Goal: Task Accomplishment & Management: Manage account settings

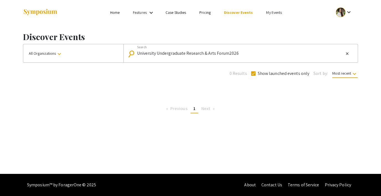
click at [347, 55] on mat-icon "close" at bounding box center [347, 53] width 4 height 5
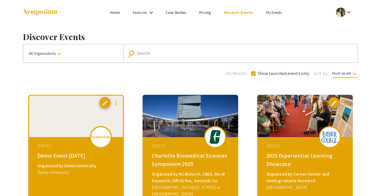
click at [274, 11] on link "My Events" at bounding box center [274, 12] width 16 height 5
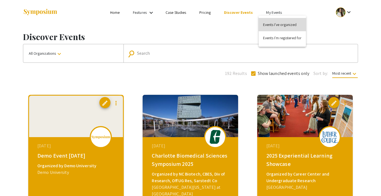
click at [273, 24] on button "Events I've organized" at bounding box center [282, 24] width 47 height 13
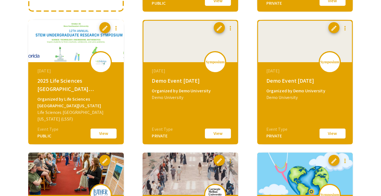
scroll to position [176, 0]
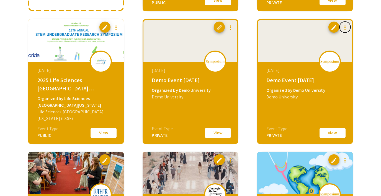
click at [344, 29] on mat-icon "more_vert" at bounding box center [345, 27] width 7 height 7
click at [354, 47] on button "file_copy Clone Event" at bounding box center [358, 41] width 38 height 13
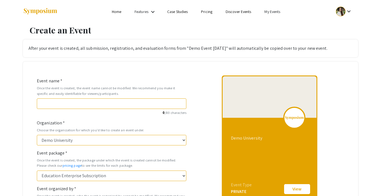
scroll to position [1, 0]
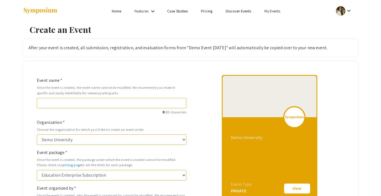
click at [269, 10] on link "My Events" at bounding box center [272, 11] width 16 height 5
click at [342, 29] on div at bounding box center [190, 98] width 381 height 196
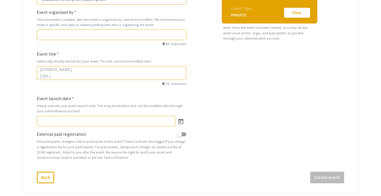
scroll to position [179, 0]
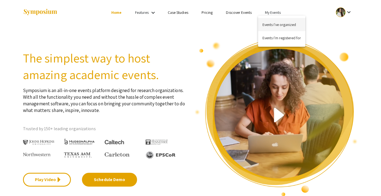
click at [278, 23] on button "Events I've organized" at bounding box center [281, 24] width 47 height 13
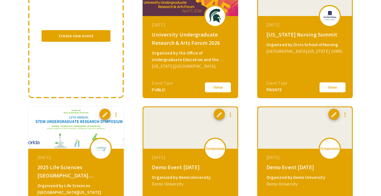
scroll to position [134, 0]
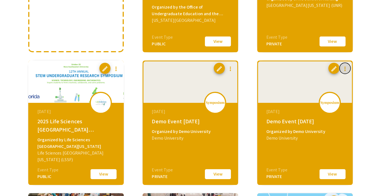
click at [347, 69] on mat-icon "more_vert" at bounding box center [345, 69] width 7 height 7
click at [367, 63] on div at bounding box center [190, 98] width 381 height 196
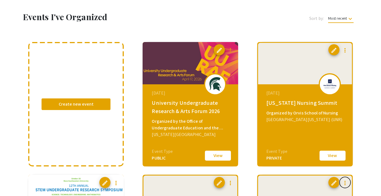
scroll to position [0, 0]
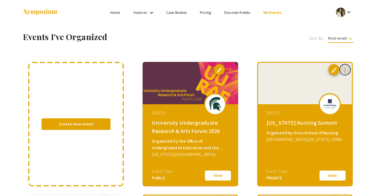
click at [346, 70] on mat-icon "more_vert" at bounding box center [345, 70] width 7 height 7
click at [362, 55] on div at bounding box center [190, 98] width 381 height 196
click at [270, 43] on div "Sort by: Most recent keyboard_arrow_down" at bounding box center [290, 38] width 143 height 12
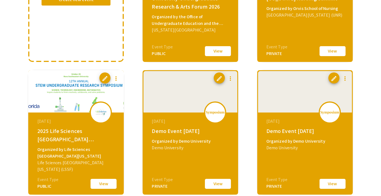
scroll to position [126, 0]
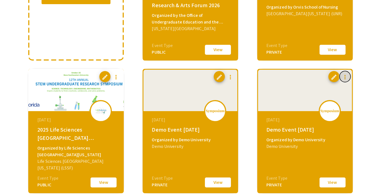
click at [344, 76] on mat-icon "more_vert" at bounding box center [345, 77] width 7 height 7
click at [354, 92] on button "file_copy Clone Event" at bounding box center [358, 90] width 38 height 13
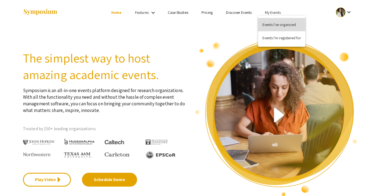
click at [273, 23] on button "Events I've organized" at bounding box center [281, 24] width 47 height 13
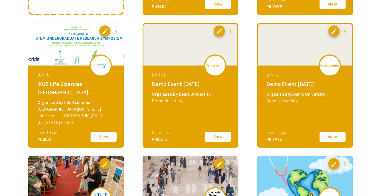
scroll to position [187, 0]
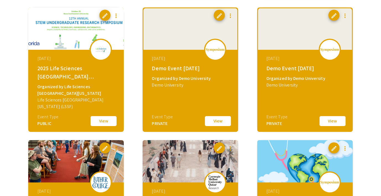
click at [329, 121] on button "View" at bounding box center [333, 121] width 28 height 12
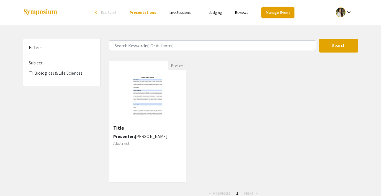
click at [272, 10] on link "Manage Event" at bounding box center [277, 12] width 33 height 11
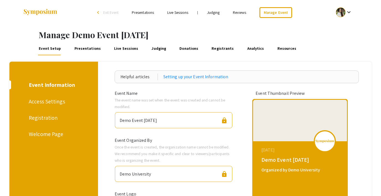
click at [93, 50] on link "Presentations" at bounding box center [87, 48] width 28 height 13
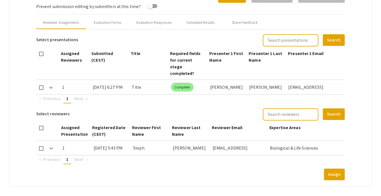
scroll to position [232, 0]
click at [102, 22] on div "Evaluation Forms" at bounding box center [108, 23] width 28 height 6
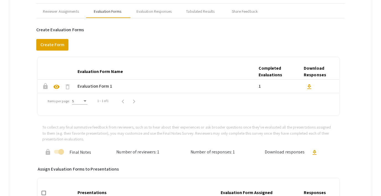
scroll to position [176, 0]
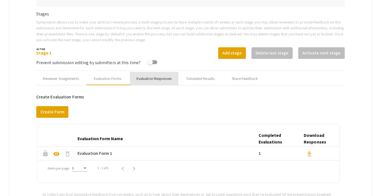
click at [147, 78] on div "Evaluation Responses" at bounding box center [153, 79] width 35 height 6
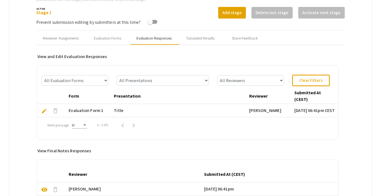
scroll to position [250, 0]
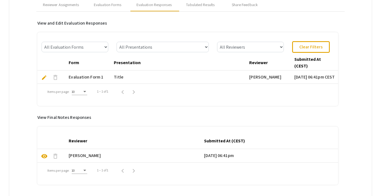
click at [44, 79] on span "edit" at bounding box center [44, 78] width 6 height 6
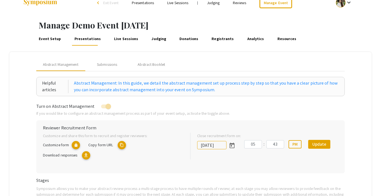
scroll to position [0, 0]
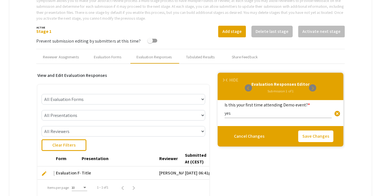
scroll to position [200, 0]
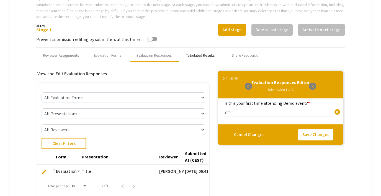
click at [193, 57] on div "Tabulated Results" at bounding box center [200, 56] width 29 height 6
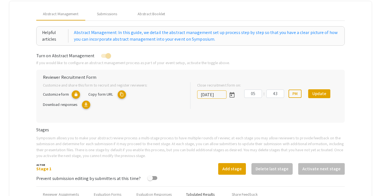
scroll to position [182, 0]
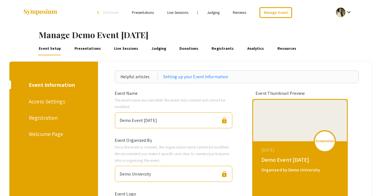
click at [216, 12] on link "Judging" at bounding box center [213, 12] width 13 height 5
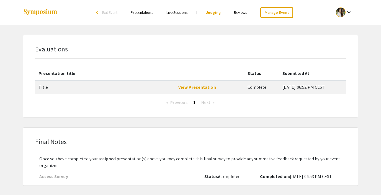
click at [239, 12] on link "Reviews" at bounding box center [240, 12] width 13 height 5
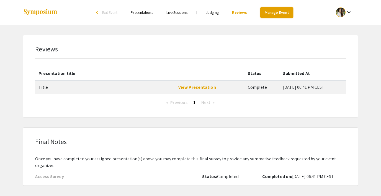
click at [274, 14] on link "Manage Event" at bounding box center [276, 12] width 33 height 11
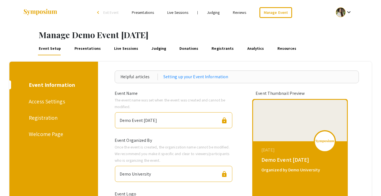
click at [151, 51] on link "Judging" at bounding box center [159, 48] width 17 height 13
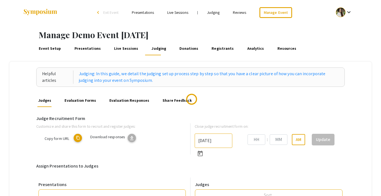
type input "[DATE]"
type input "05"
type input "43"
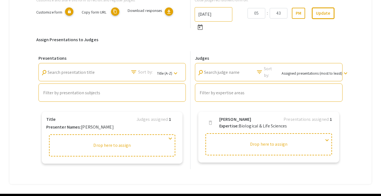
scroll to position [130, 0]
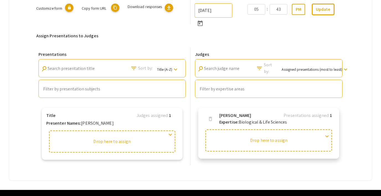
click at [223, 121] on b "Expertise:" at bounding box center [228, 122] width 19 height 6
click at [235, 119] on p "Expertise: Biological & Life Sciences" at bounding box center [253, 122] width 68 height 7
click at [258, 127] on div "Expertise: Biological & Life Sciences expand_more" at bounding box center [276, 123] width 115 height 8
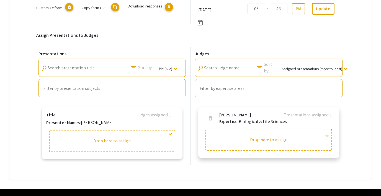
scroll to position [146, 0]
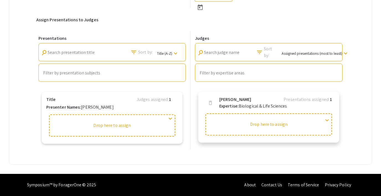
click at [326, 119] on span "expand_more" at bounding box center [327, 120] width 7 height 7
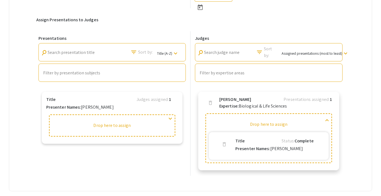
click at [326, 119] on span "expand_less" at bounding box center [327, 120] width 7 height 7
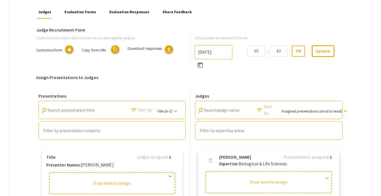
scroll to position [0, 0]
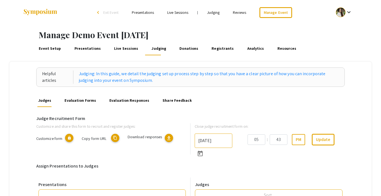
click at [85, 51] on link "Presentations" at bounding box center [87, 48] width 28 height 13
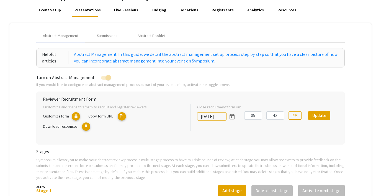
scroll to position [47, 0]
